Goal: Task Accomplishment & Management: Use online tool/utility

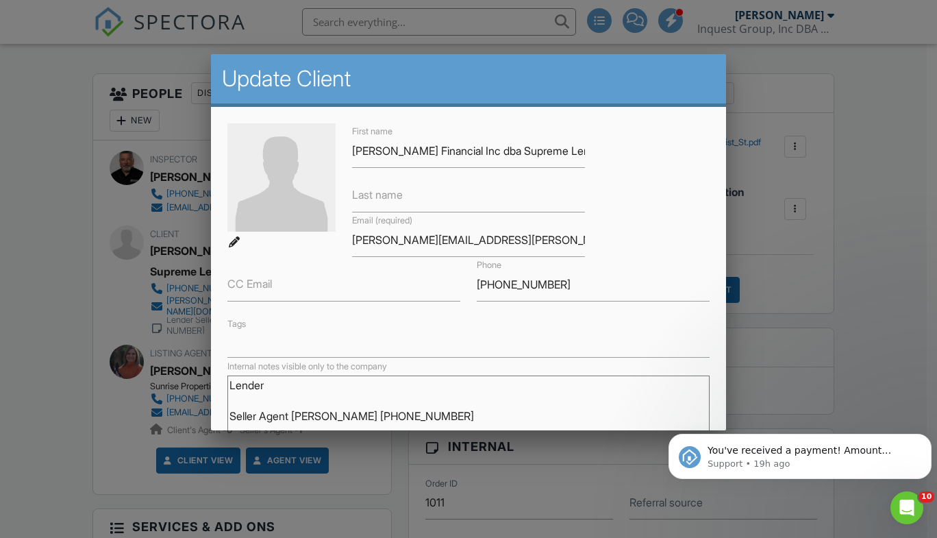
click at [822, 255] on div at bounding box center [468, 268] width 937 height 672
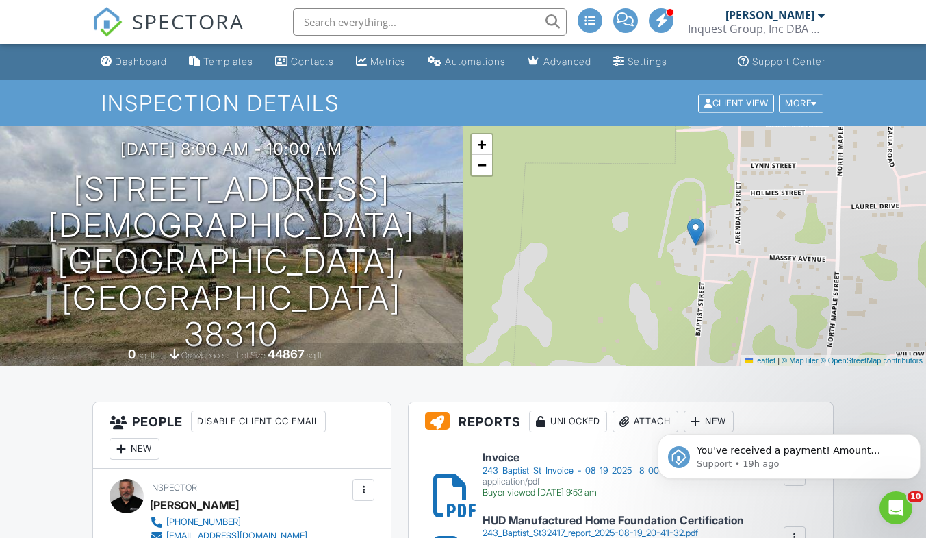
click at [820, 19] on div at bounding box center [821, 15] width 7 height 11
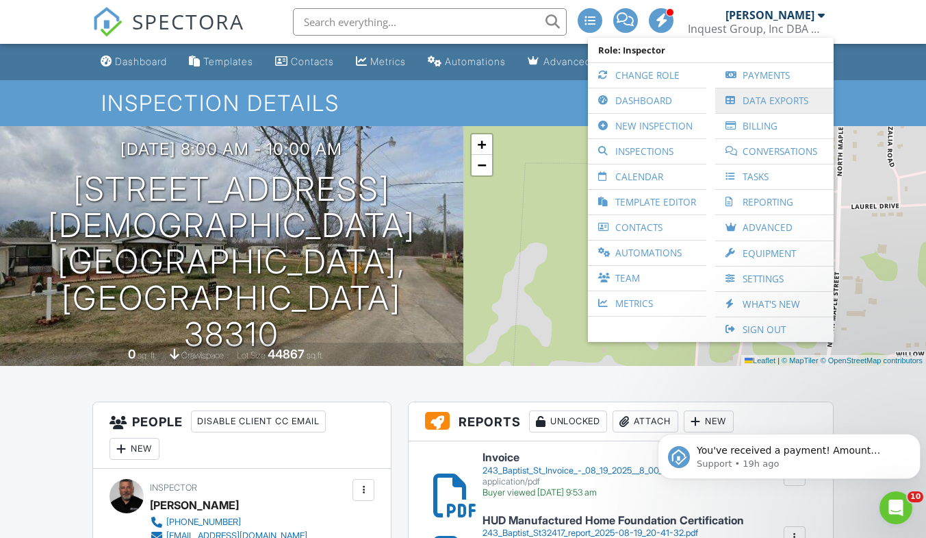
click at [759, 103] on link "Data Exports" at bounding box center [774, 100] width 105 height 25
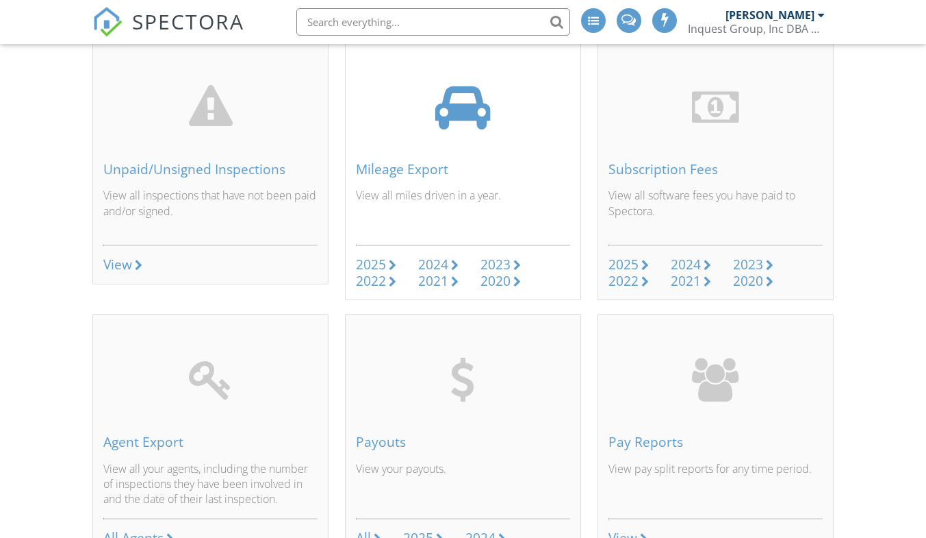
click at [385, 264] on div "2025" at bounding box center [371, 264] width 30 height 18
